Goal: Communication & Community: Answer question/provide support

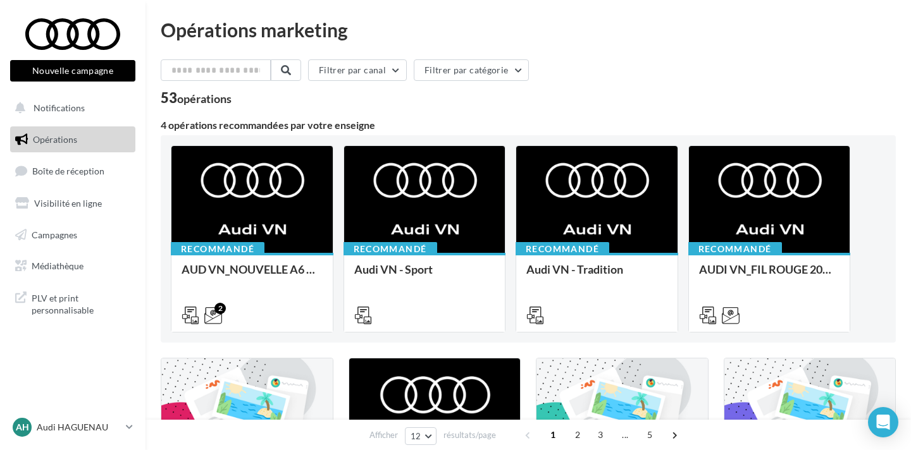
click at [102, 147] on link "Opérations" at bounding box center [73, 139] width 130 height 27
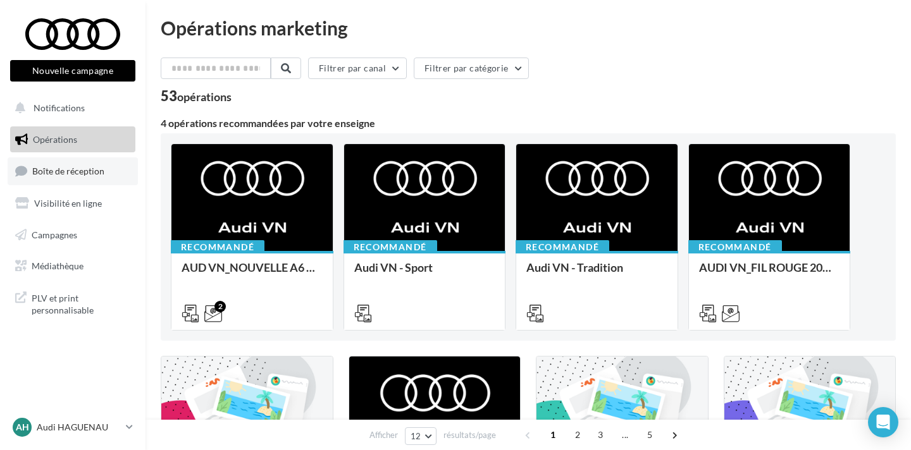
scroll to position [9, 0]
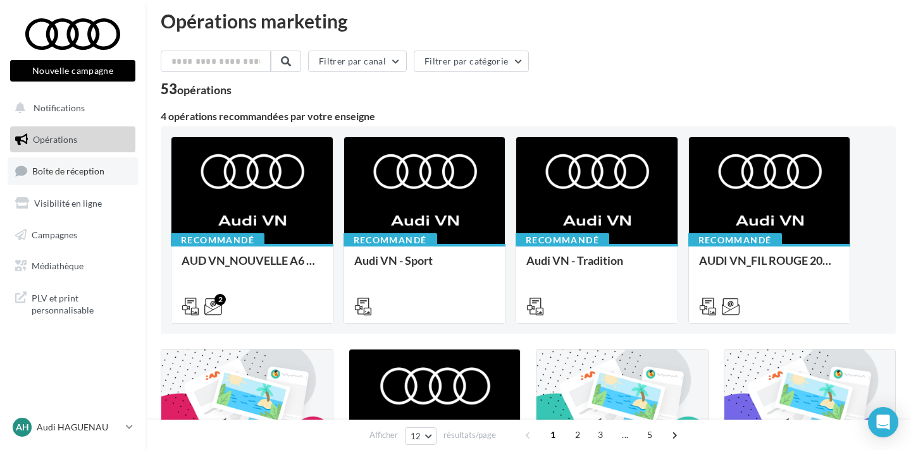
click at [102, 159] on link "Boîte de réception" at bounding box center [73, 170] width 130 height 27
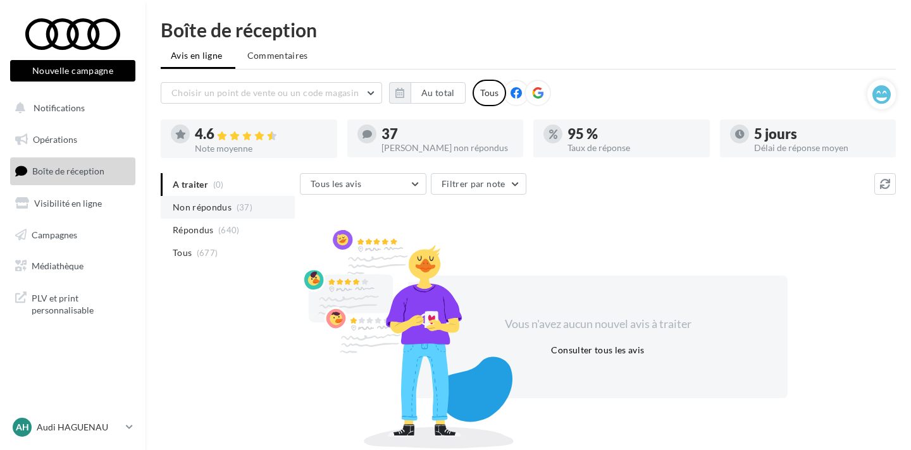
click at [209, 206] on span "Non répondus" at bounding box center [202, 207] width 59 height 13
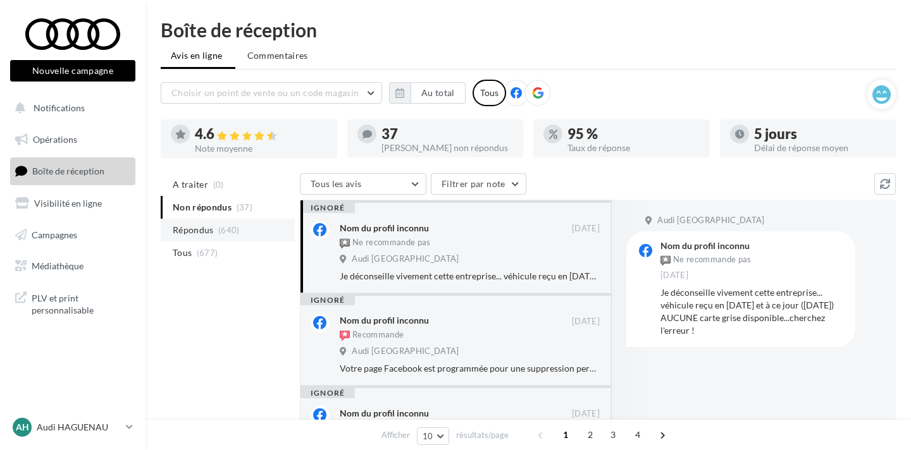
click at [204, 228] on span "Répondus" at bounding box center [193, 230] width 41 height 13
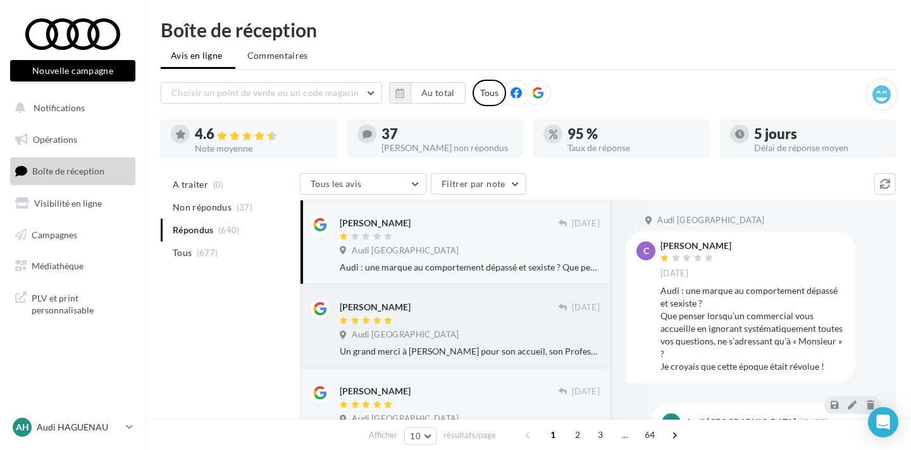
click at [354, 325] on div at bounding box center [449, 321] width 219 height 11
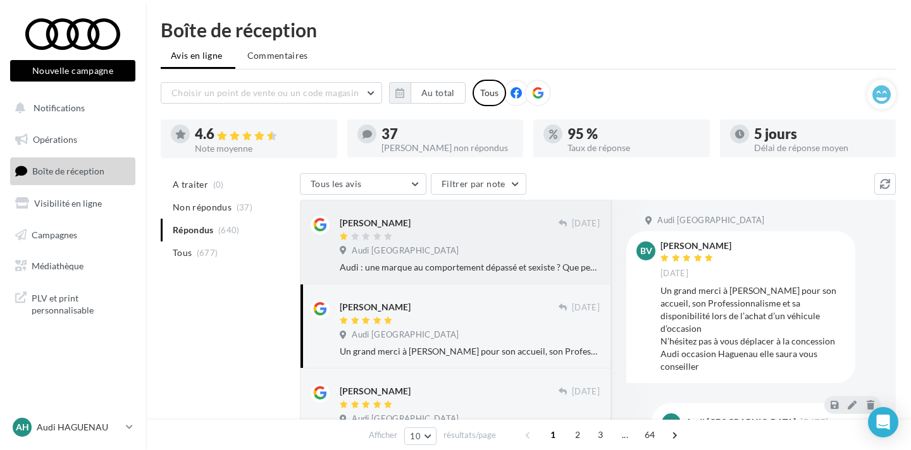
click at [411, 262] on div "Audi : une marque au comportement dépassé et sexiste ? Que penser lorsqu’un com…" at bounding box center [470, 267] width 260 height 13
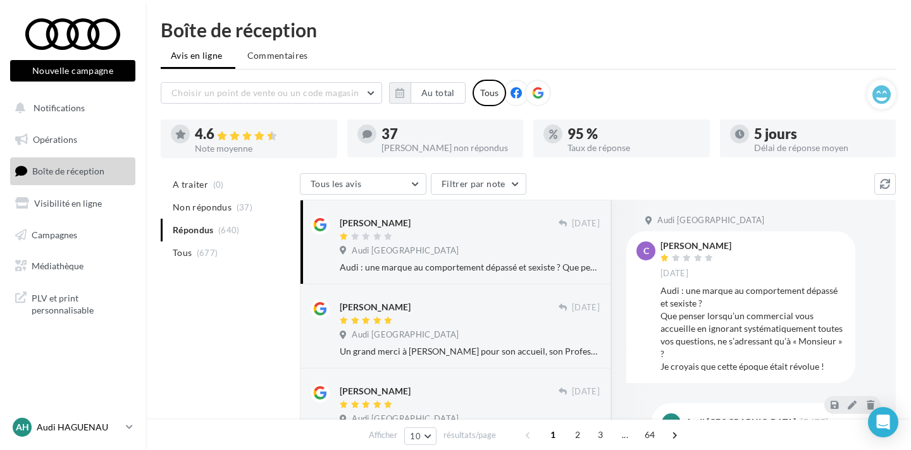
click at [78, 431] on p "Audi HAGUENAU" at bounding box center [79, 427] width 84 height 13
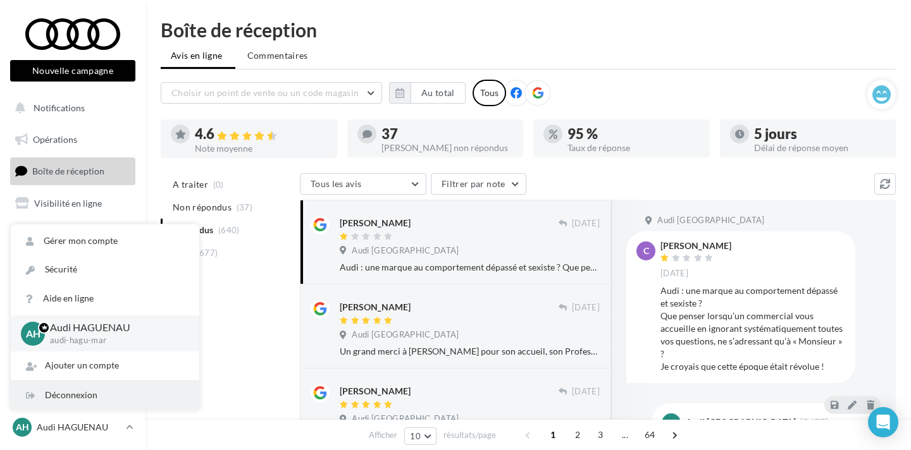
click at [78, 395] on div "Déconnexion" at bounding box center [105, 395] width 188 height 28
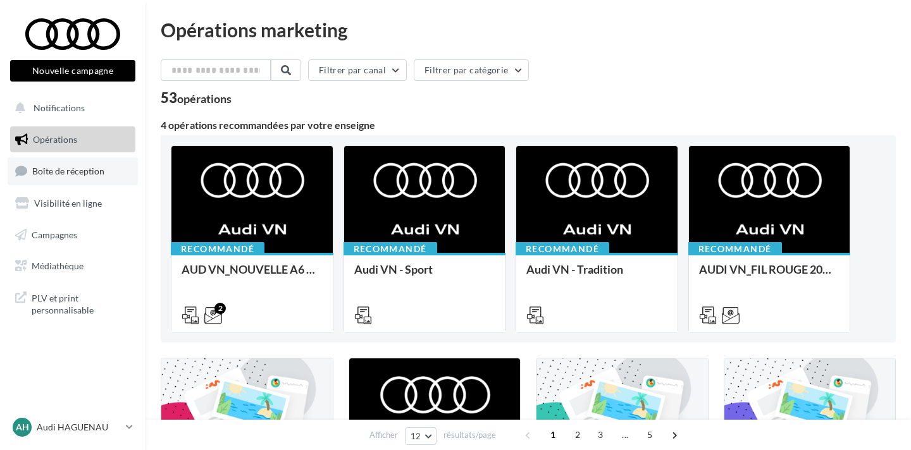
click at [102, 173] on span "Boîte de réception" at bounding box center [68, 171] width 72 height 11
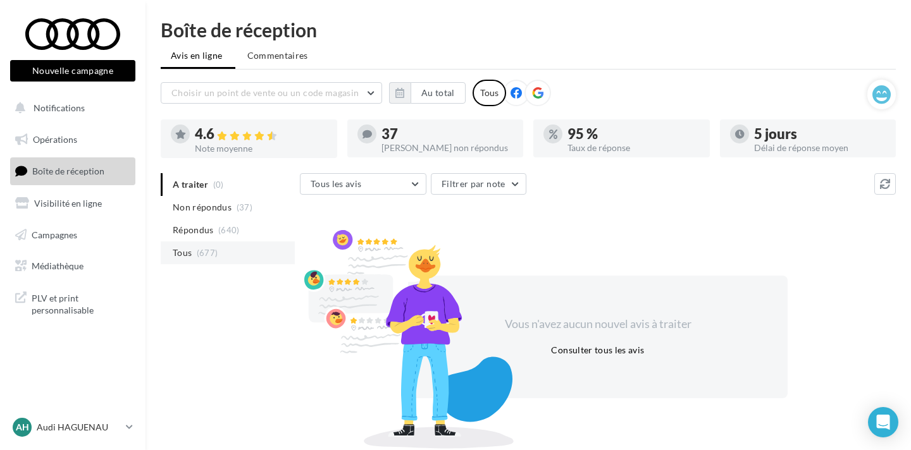
scroll to position [1, 0]
click at [249, 248] on li "Tous (677)" at bounding box center [228, 252] width 134 height 23
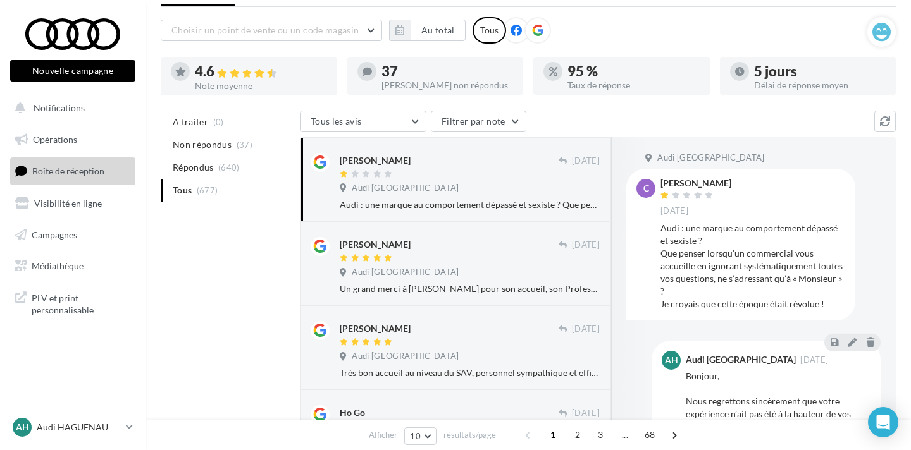
scroll to position [63, 0]
click at [97, 429] on p "Audi HAGUENAU" at bounding box center [79, 427] width 84 height 13
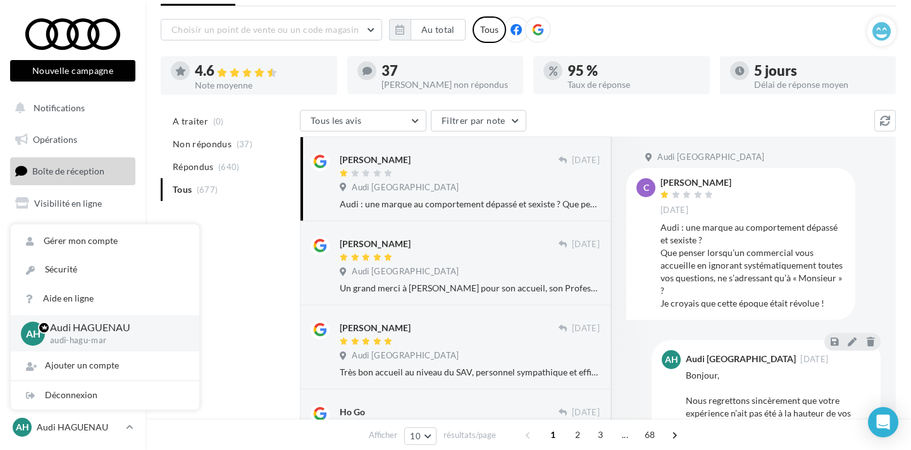
click at [97, 410] on nav "Nouvelle campagne Nouvelle campagne Notifications Opérations Boîte de réception…" at bounding box center [72, 225] width 145 height 450
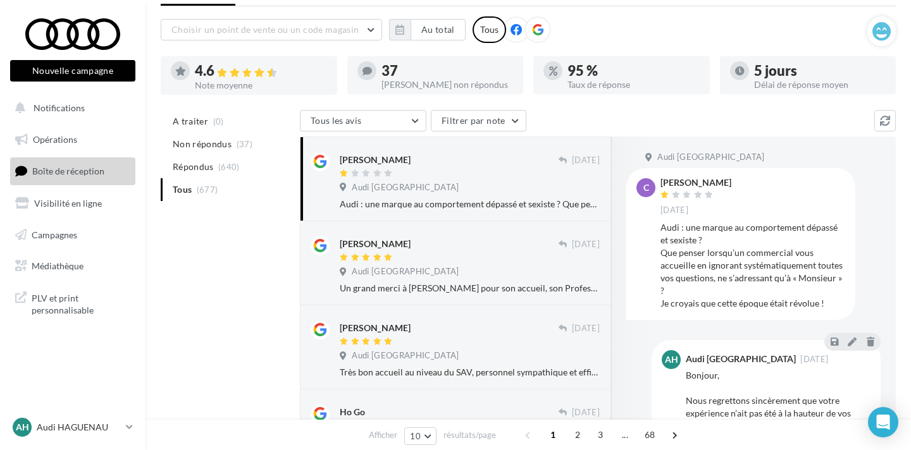
click at [101, 400] on nav "Nouvelle campagne Nouvelle campagne Notifications Opérations Boîte de réception…" at bounding box center [72, 225] width 145 height 450
click at [94, 435] on div "AH Audi HAGUENAU audi-hagu-mar" at bounding box center [67, 427] width 108 height 19
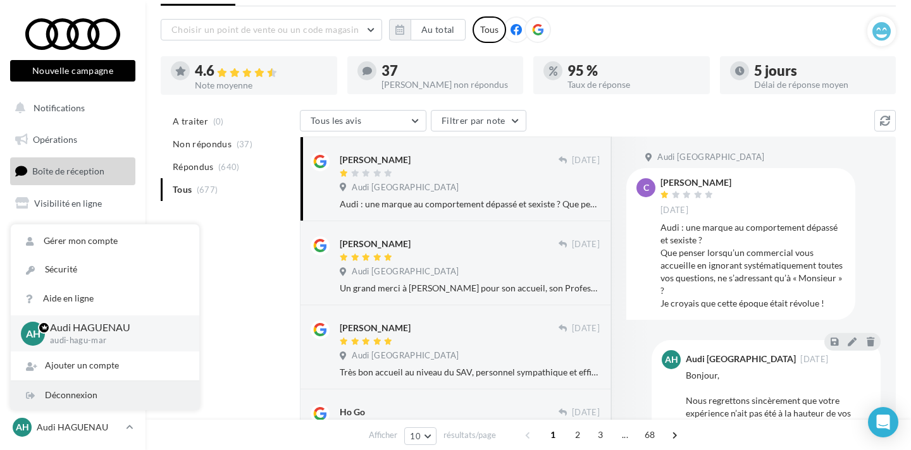
click at [89, 400] on div "Déconnexion" at bounding box center [105, 395] width 188 height 28
